Goal: Information Seeking & Learning: Learn about a topic

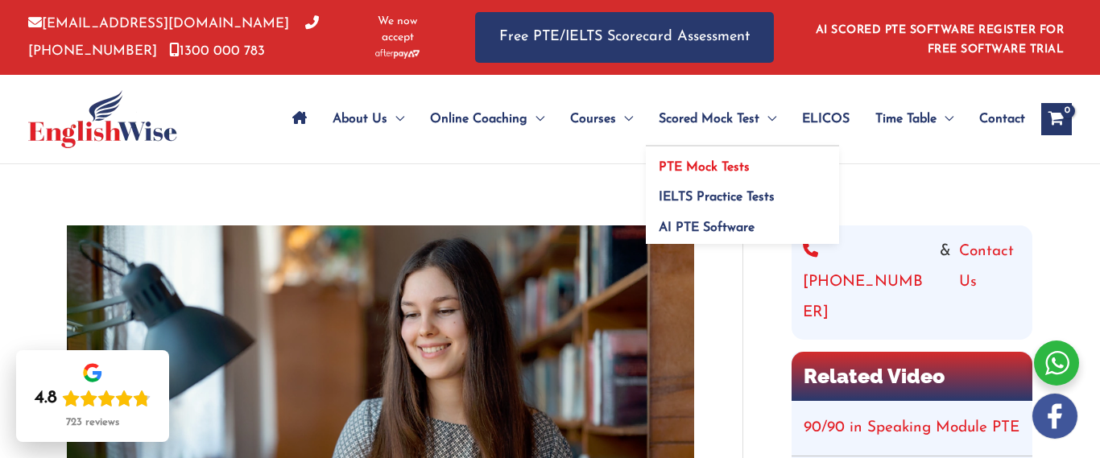
click at [687, 169] on span "PTE Mock Tests" at bounding box center [704, 167] width 91 height 13
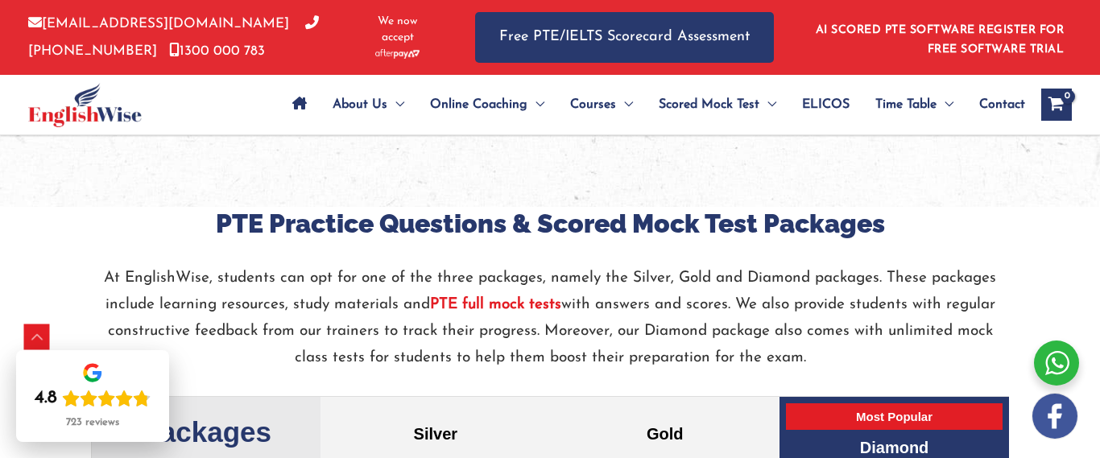
scroll to position [3190, 0]
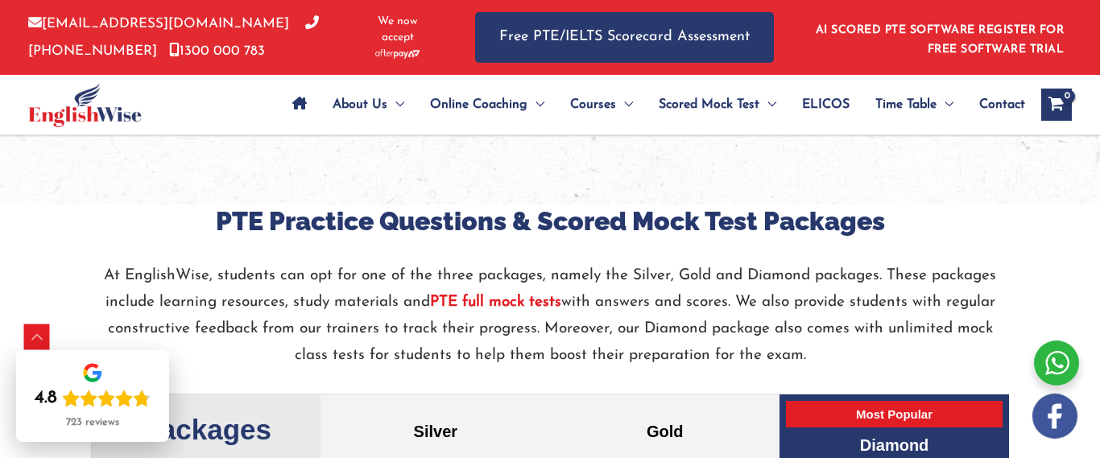
click at [500, 300] on strong "PTE full mock tests" at bounding box center [495, 302] width 131 height 15
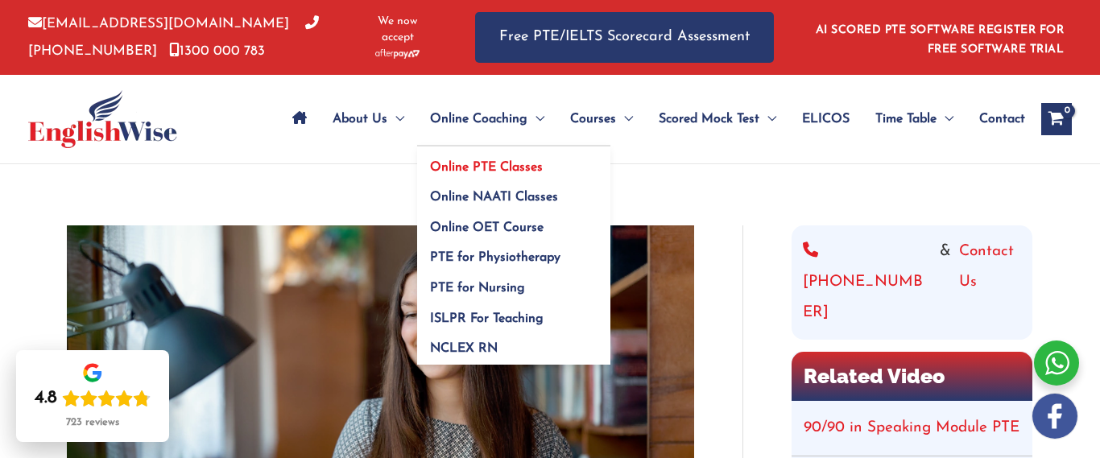
click at [488, 168] on span "Online PTE Classes" at bounding box center [486, 167] width 113 height 13
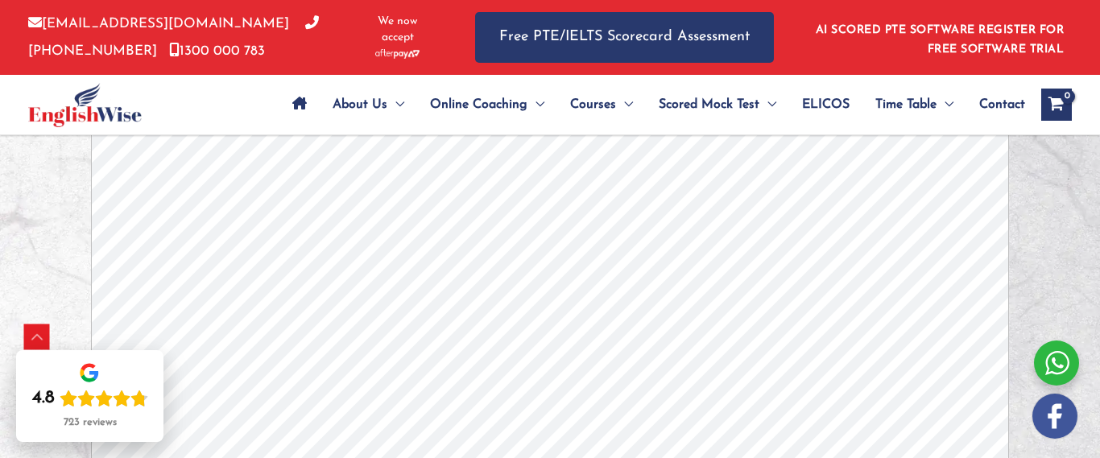
scroll to position [4733, 0]
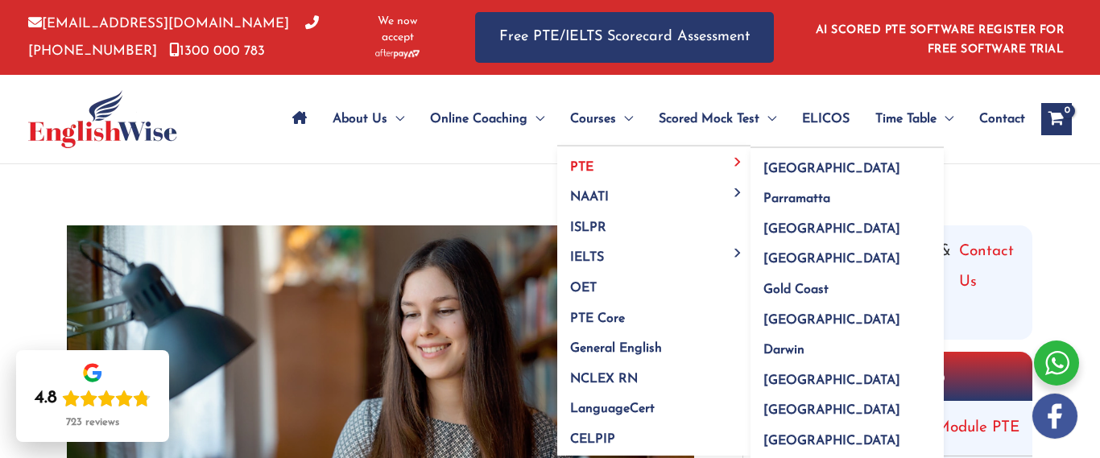
click at [596, 168] on link "PTE" at bounding box center [653, 162] width 193 height 31
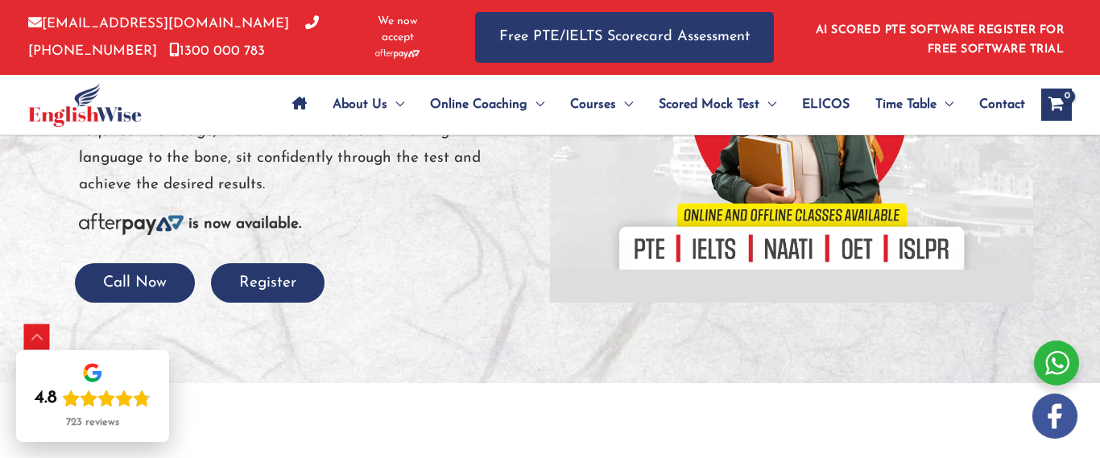
scroll to position [19, 0]
